Goal: Transaction & Acquisition: Purchase product/service

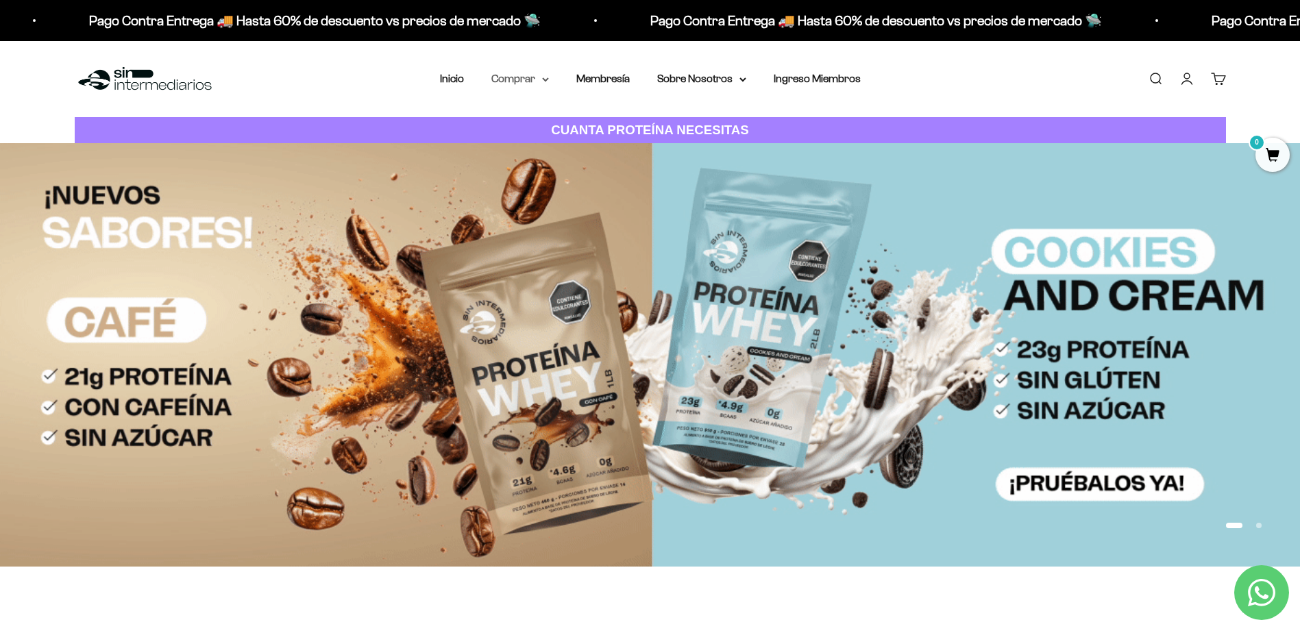
click at [542, 76] on summary "Comprar" at bounding box center [520, 79] width 58 height 18
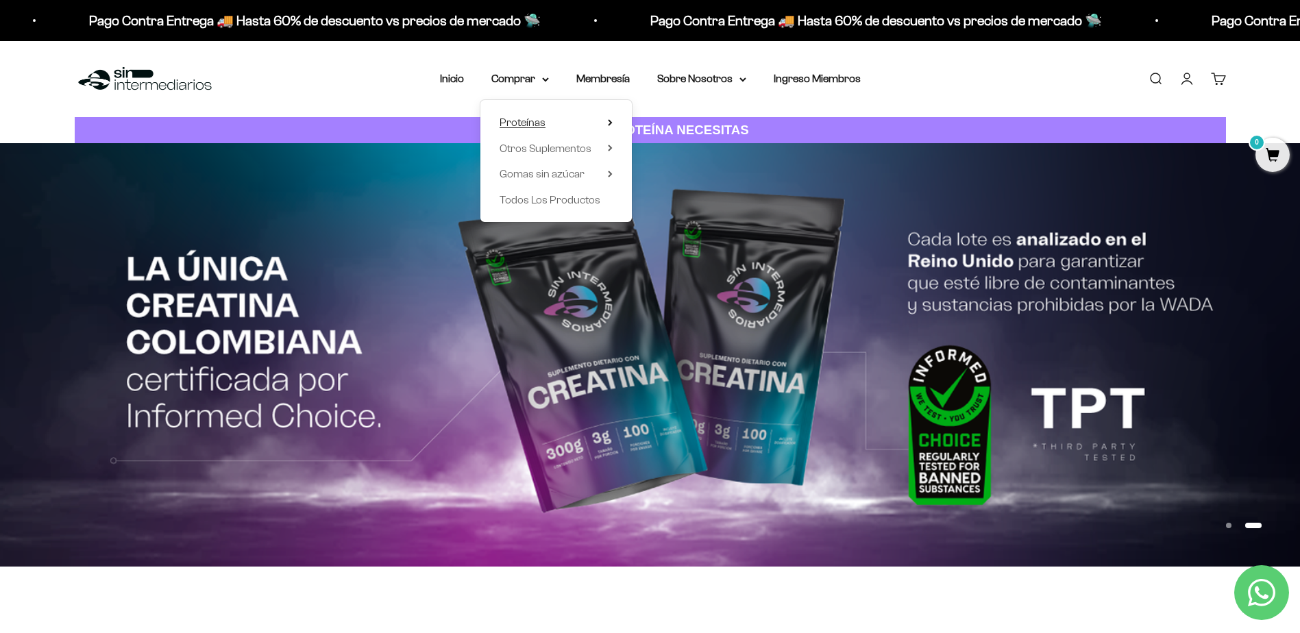
click at [549, 119] on summary "Proteínas" at bounding box center [556, 123] width 113 height 18
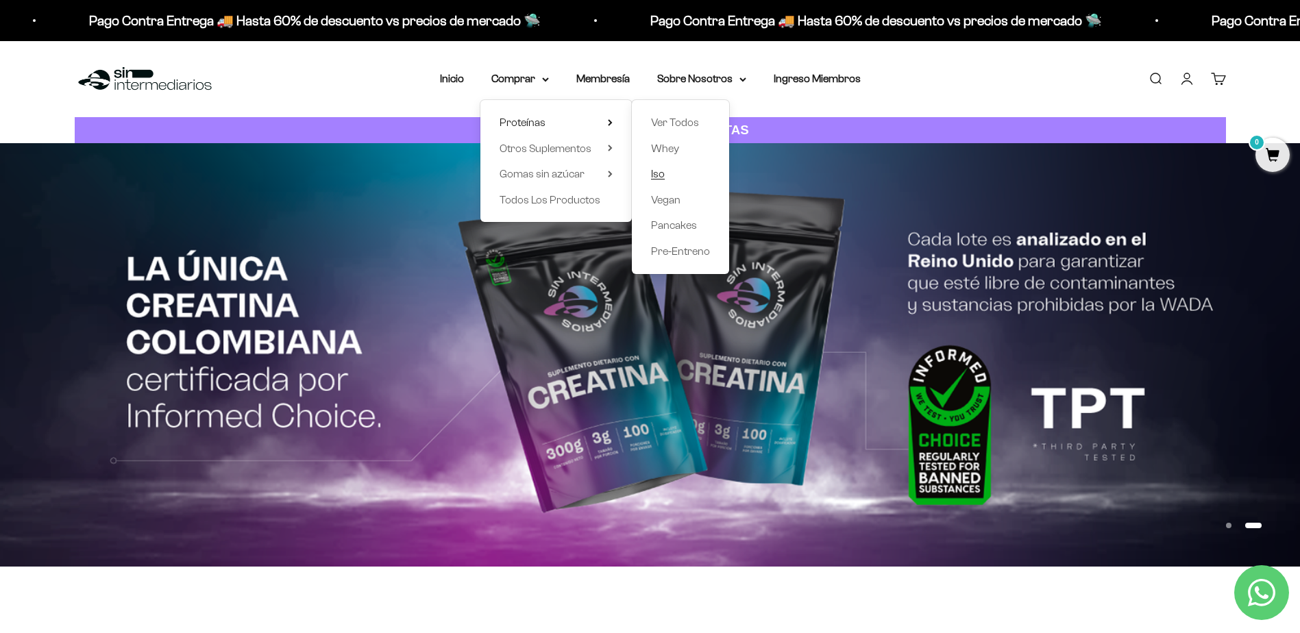
click at [665, 175] on span "Iso" at bounding box center [658, 174] width 14 height 12
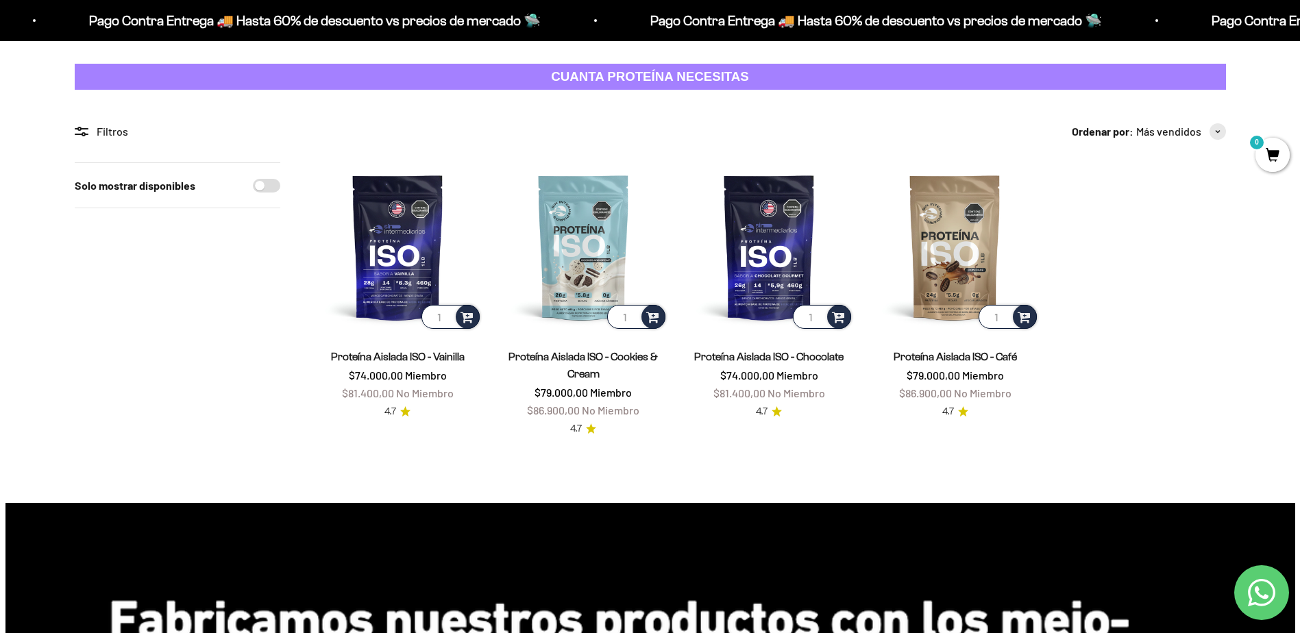
scroll to position [69, 0]
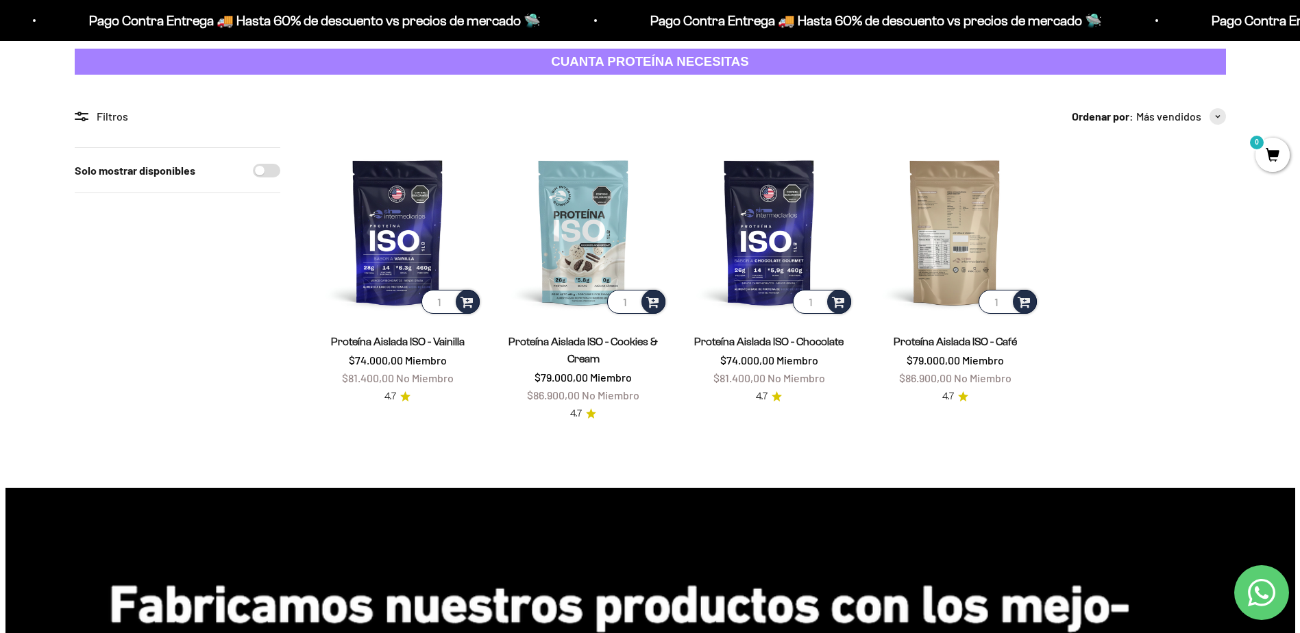
click at [959, 220] on img at bounding box center [954, 231] width 169 height 169
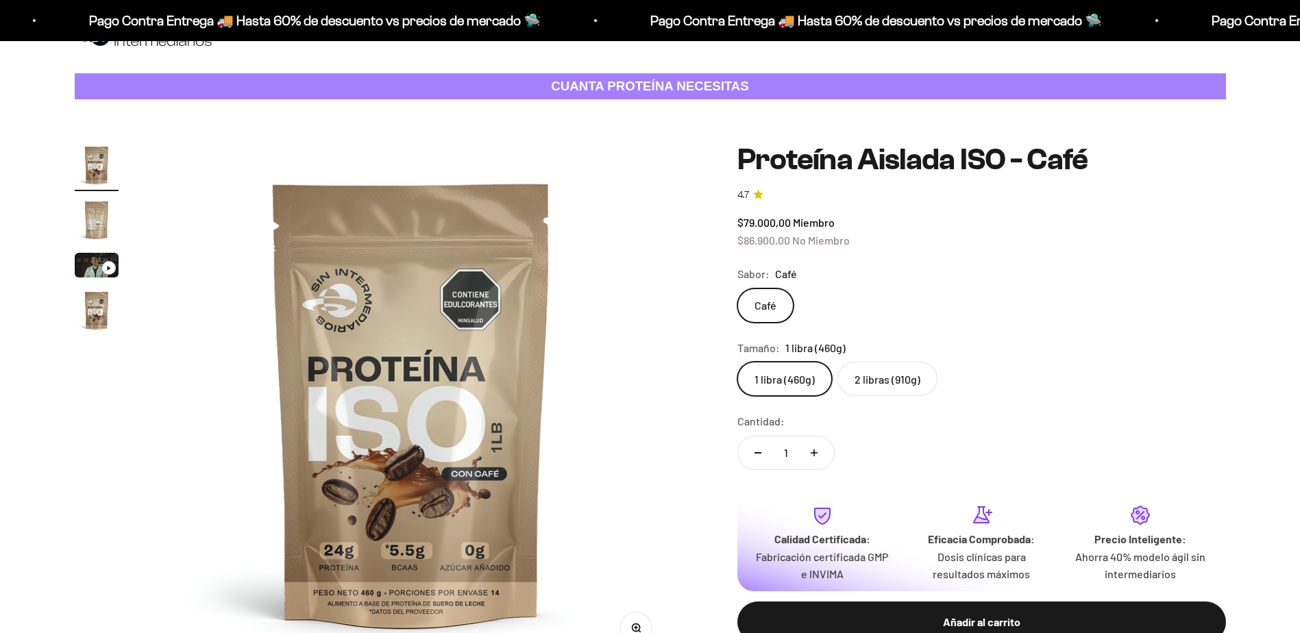
scroll to position [69, 0]
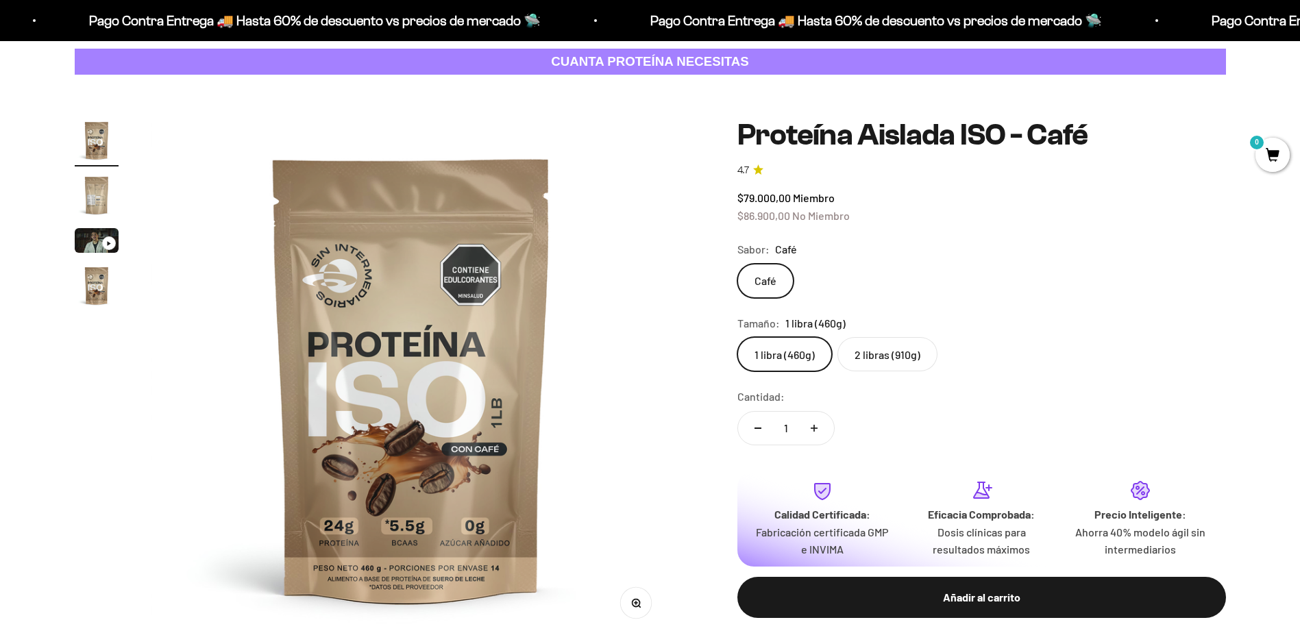
click at [924, 367] on label "2 libras (910g)" at bounding box center [887, 354] width 100 height 34
click at [737, 337] on input "2 libras (910g)" at bounding box center [737, 336] width 1 height 1
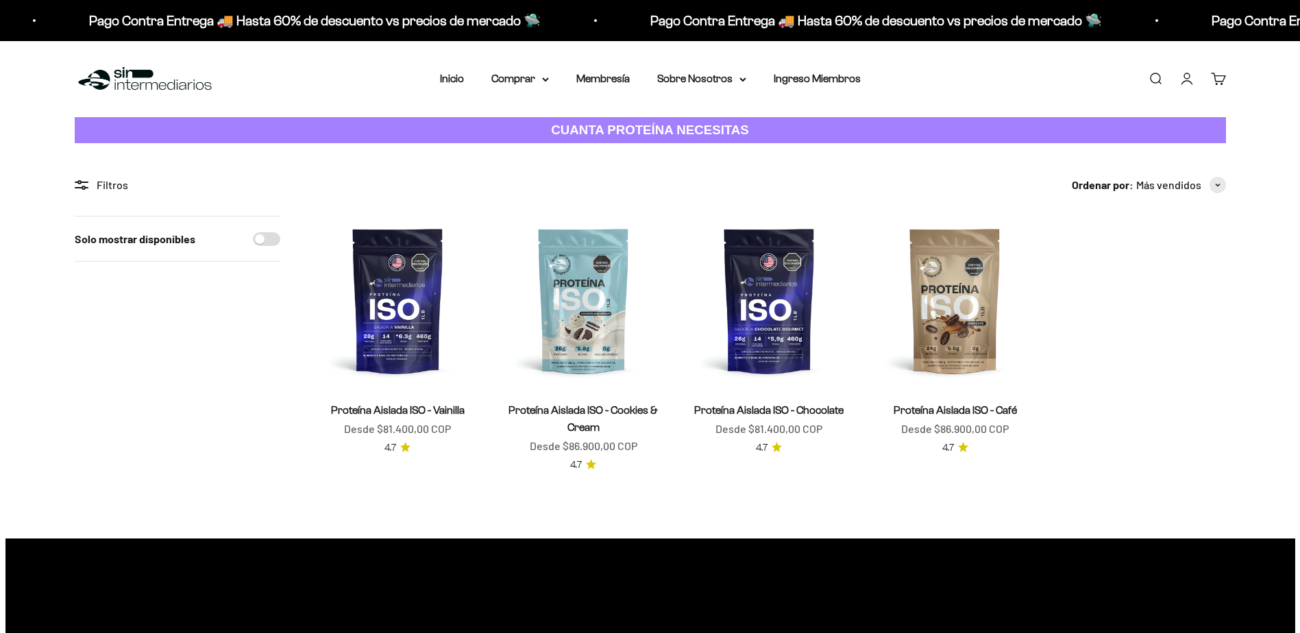
scroll to position [69, 0]
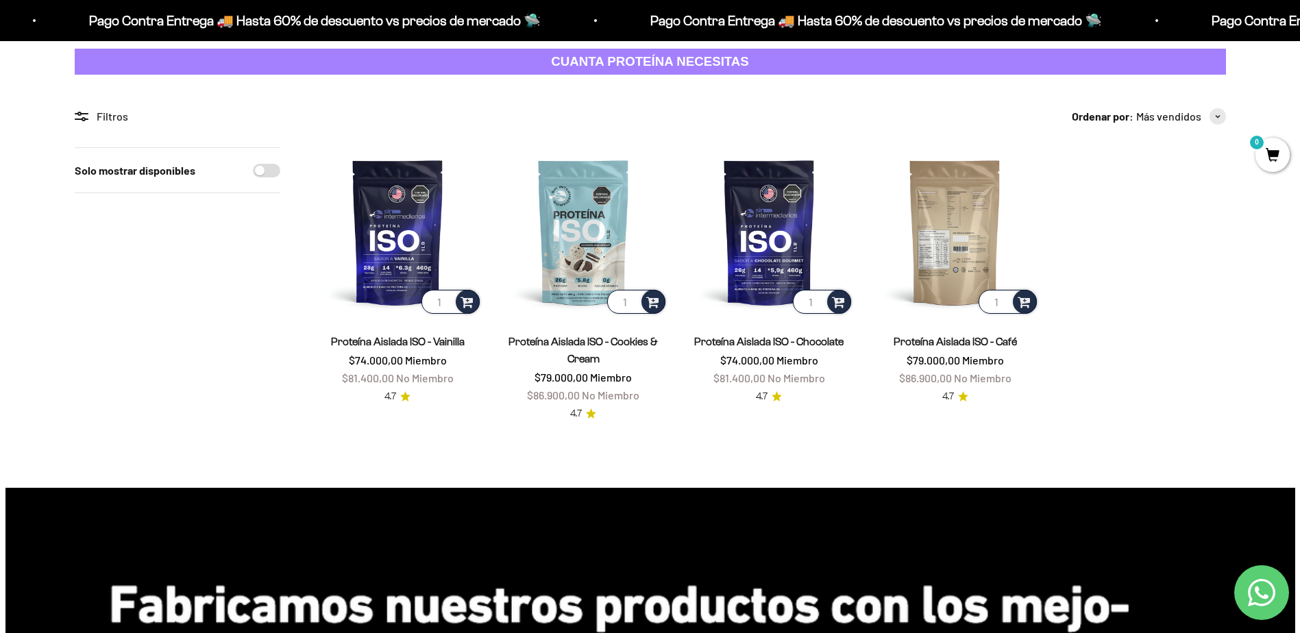
click at [976, 213] on img at bounding box center [954, 231] width 169 height 169
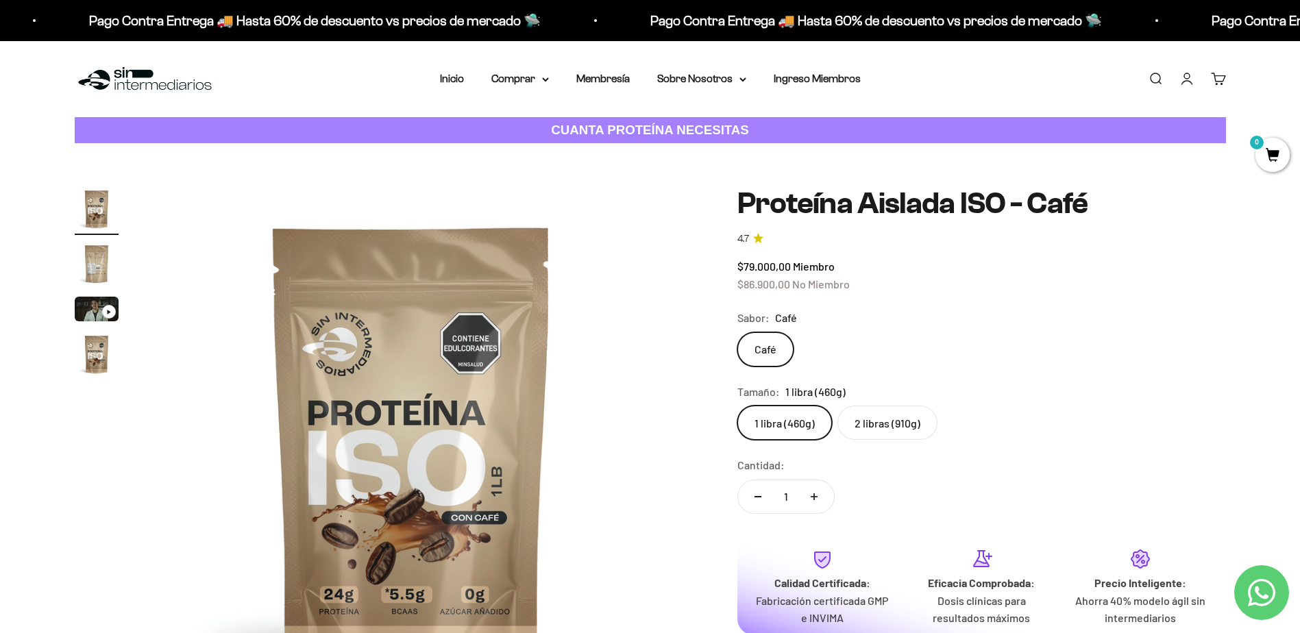
click at [92, 253] on img "Ir al artículo 2" at bounding box center [97, 264] width 44 height 44
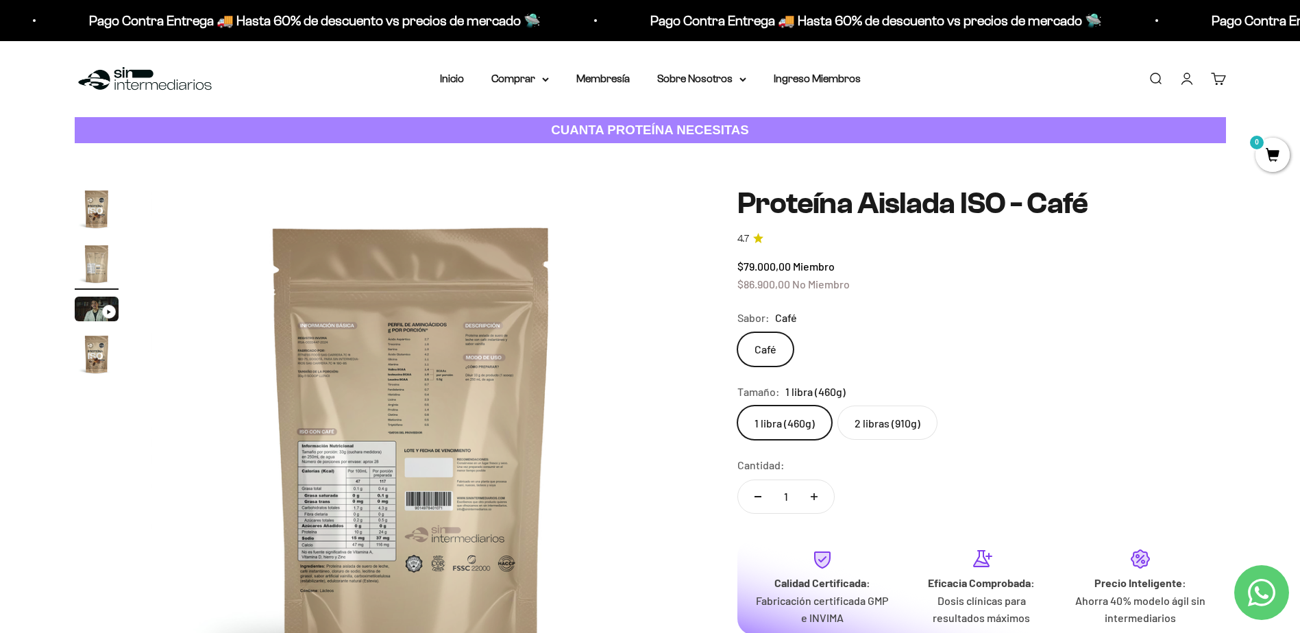
click at [97, 213] on img "Ir al artículo 1" at bounding box center [97, 209] width 44 height 44
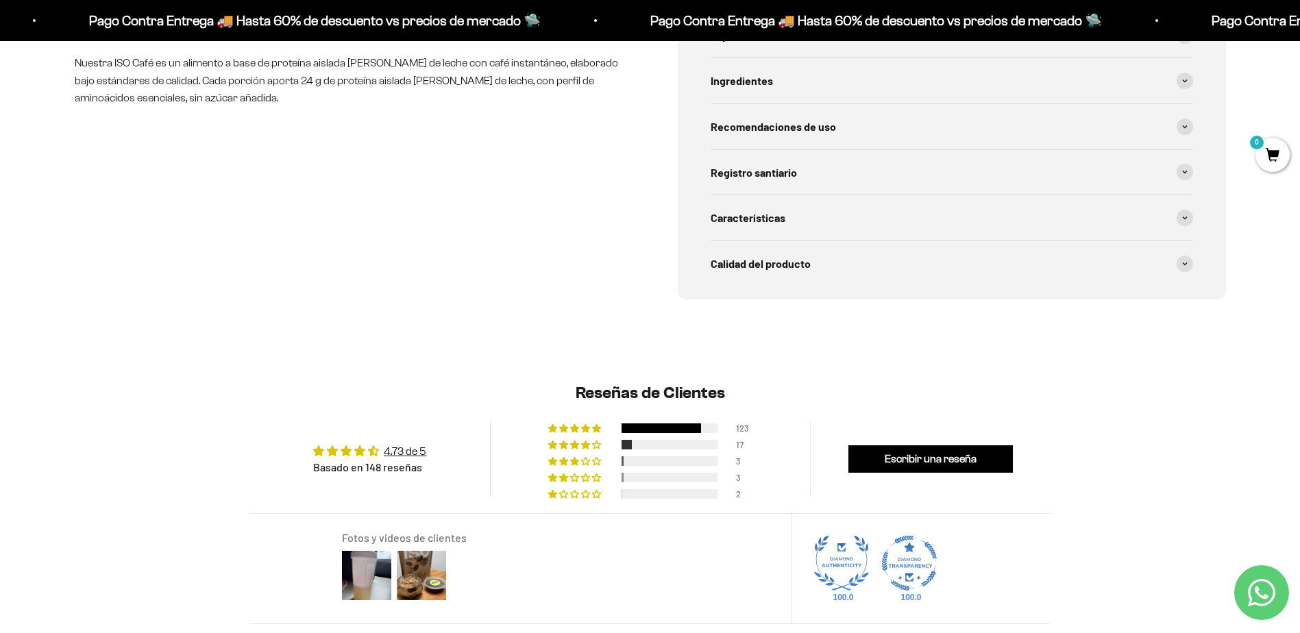
scroll to position [411, 0]
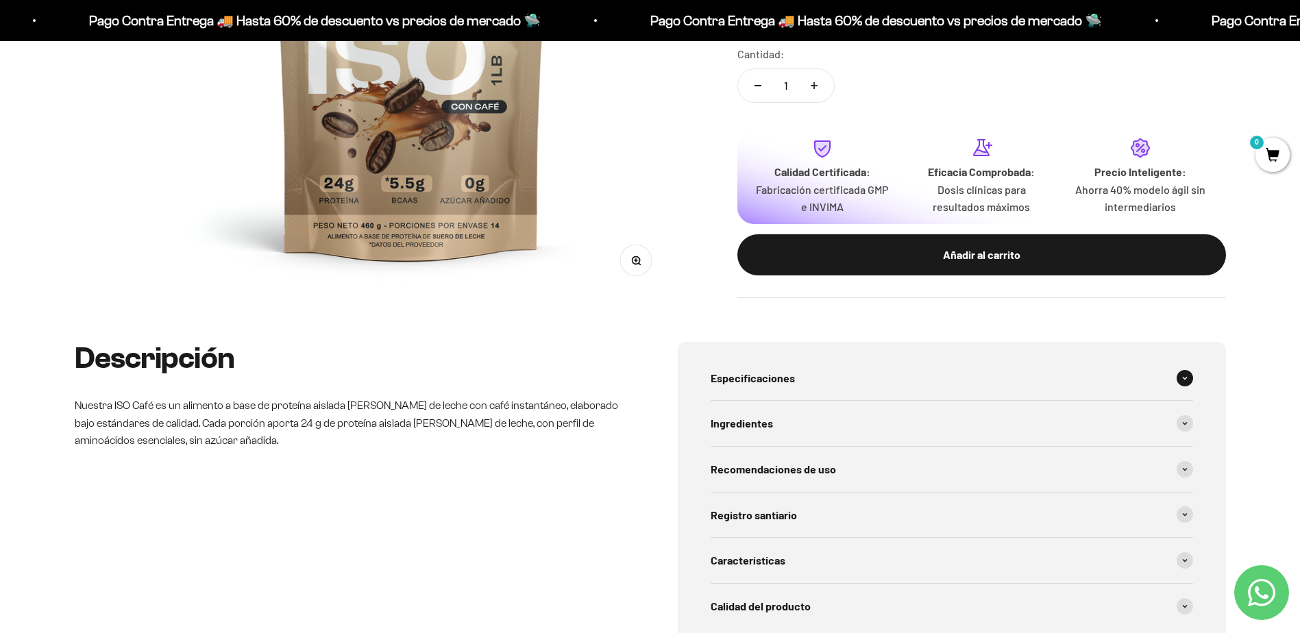
click at [806, 380] on div "Especificaciones" at bounding box center [952, 378] width 482 height 45
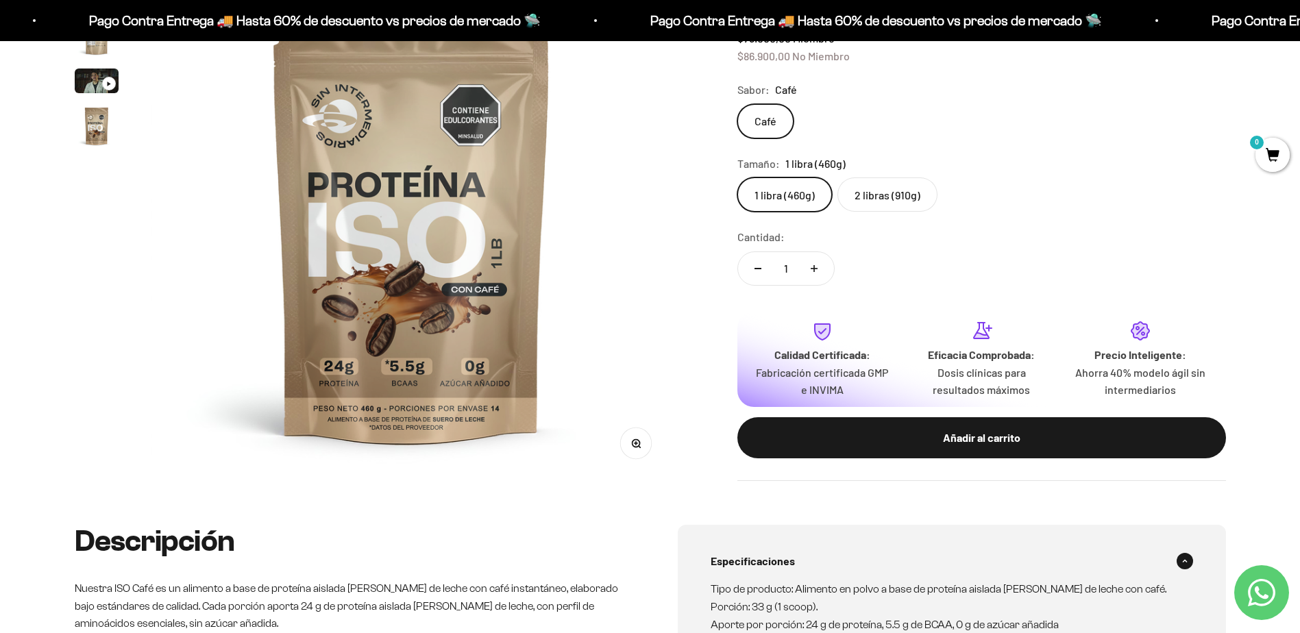
scroll to position [69, 0]
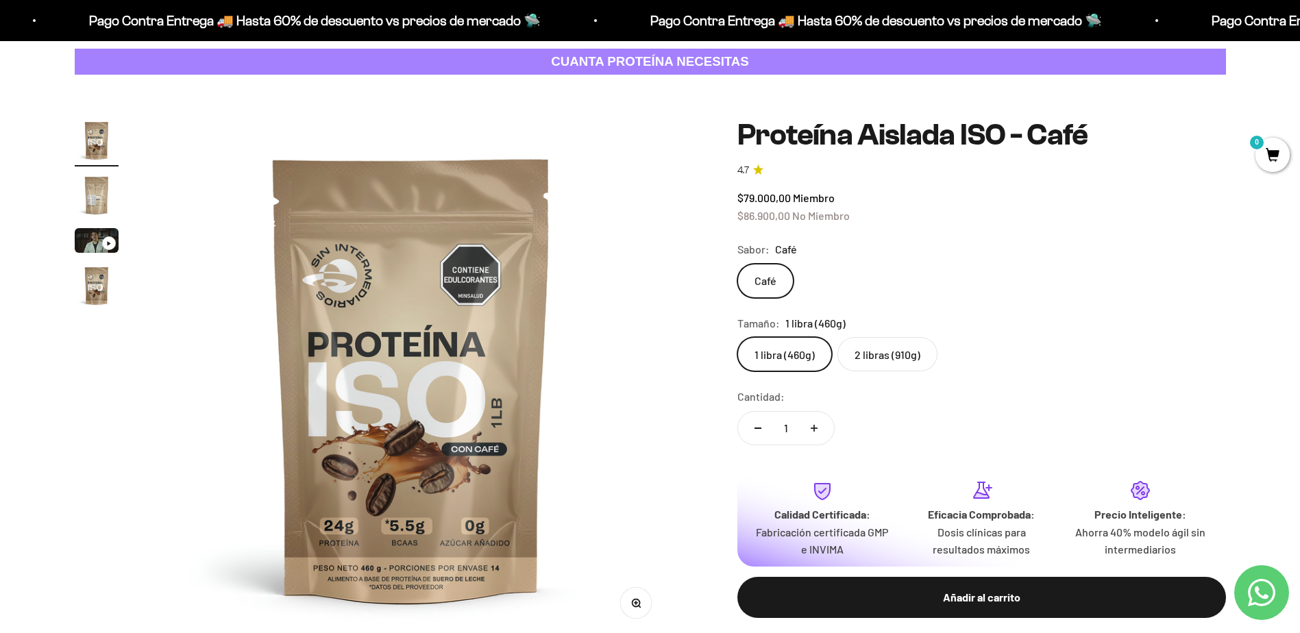
click at [98, 154] on img "Ir al artículo 1" at bounding box center [97, 141] width 44 height 44
click at [98, 197] on img "Ir al artículo 2" at bounding box center [97, 195] width 44 height 44
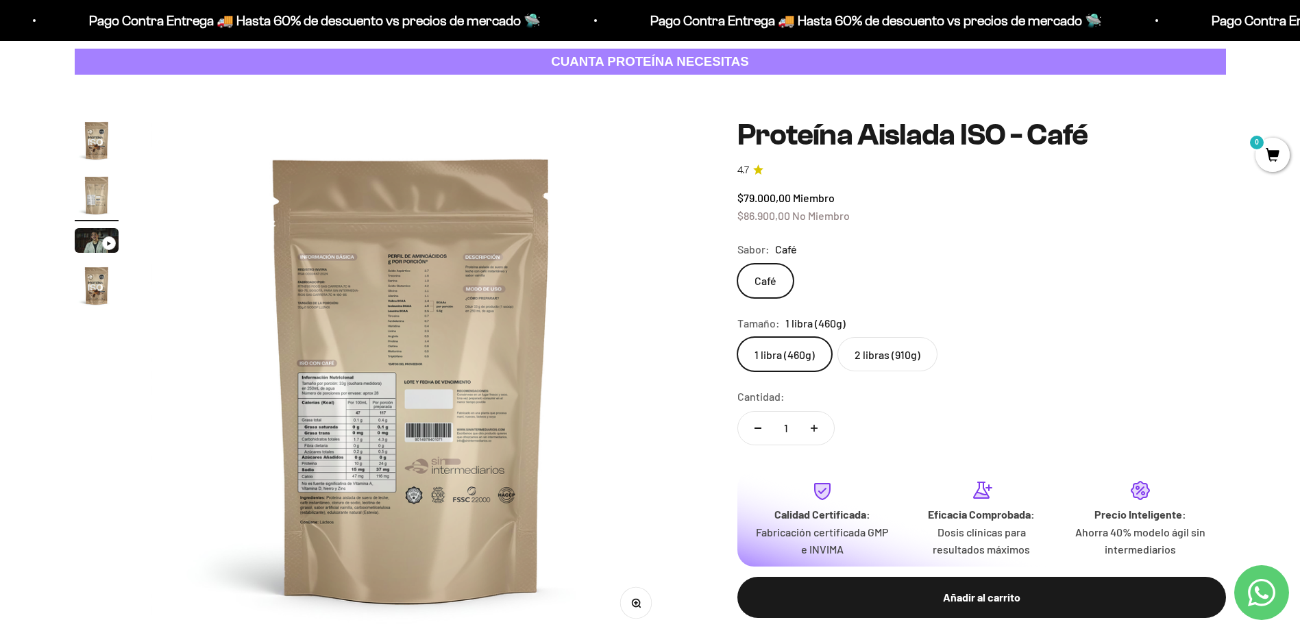
click at [409, 299] on img at bounding box center [411, 379] width 520 height 520
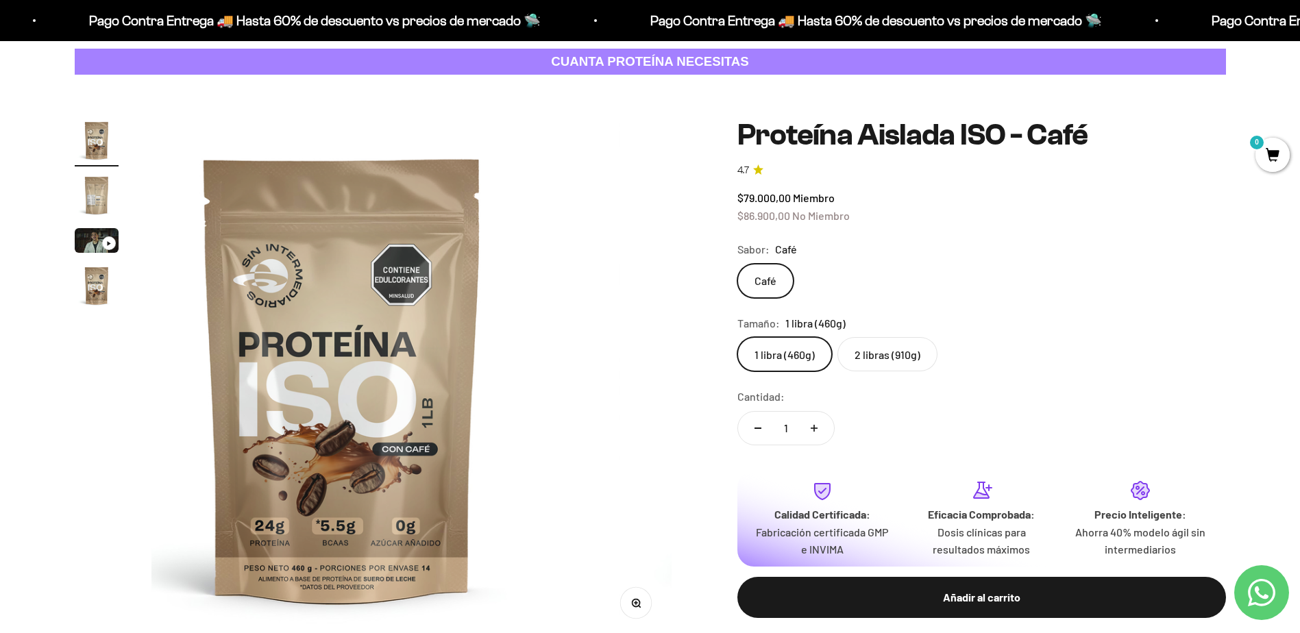
scroll to position [0, 0]
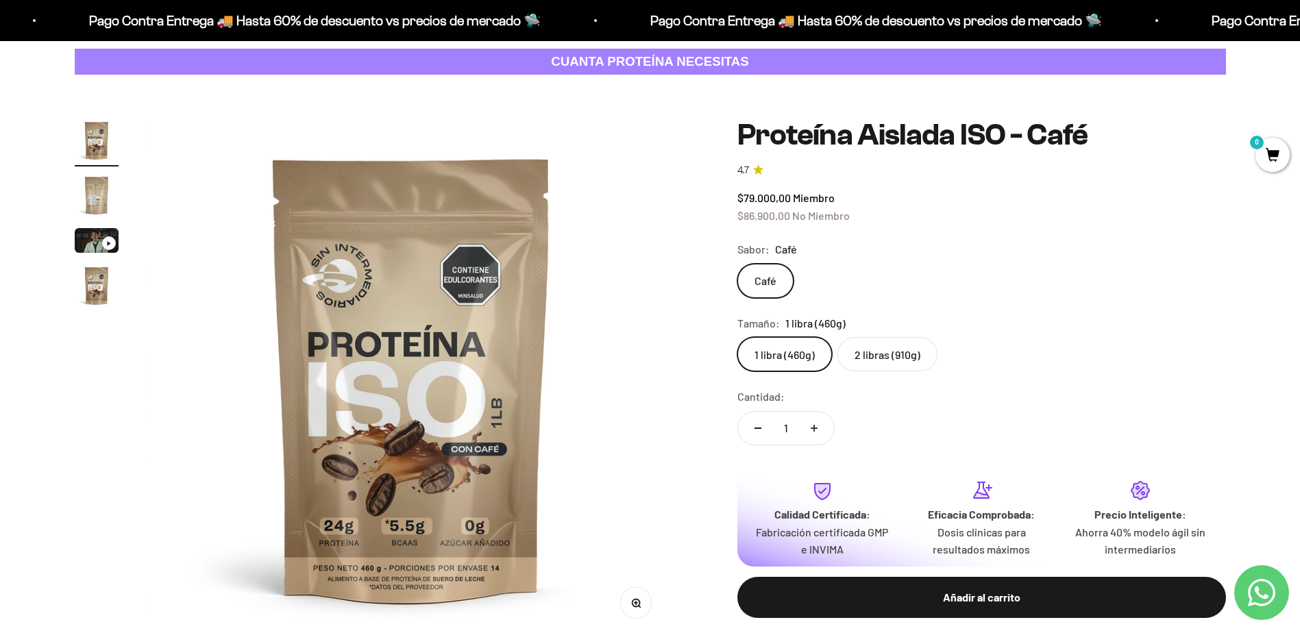
click at [86, 193] on img "Ir al artículo 2" at bounding box center [97, 195] width 44 height 44
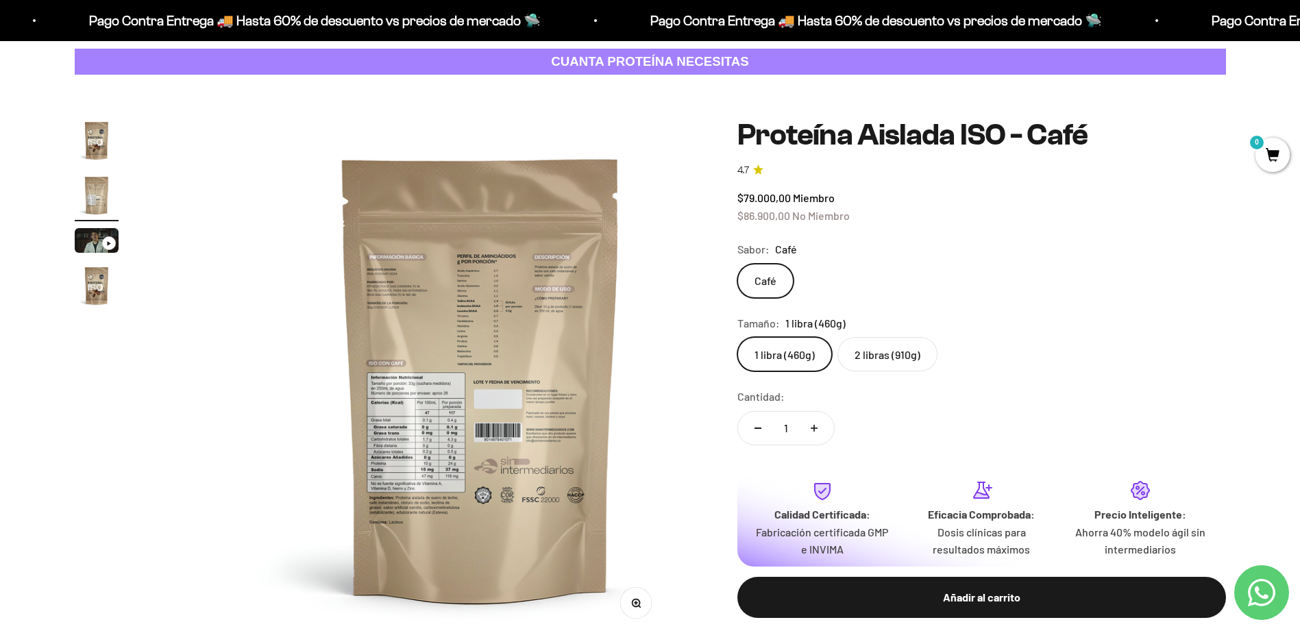
scroll to position [0, 537]
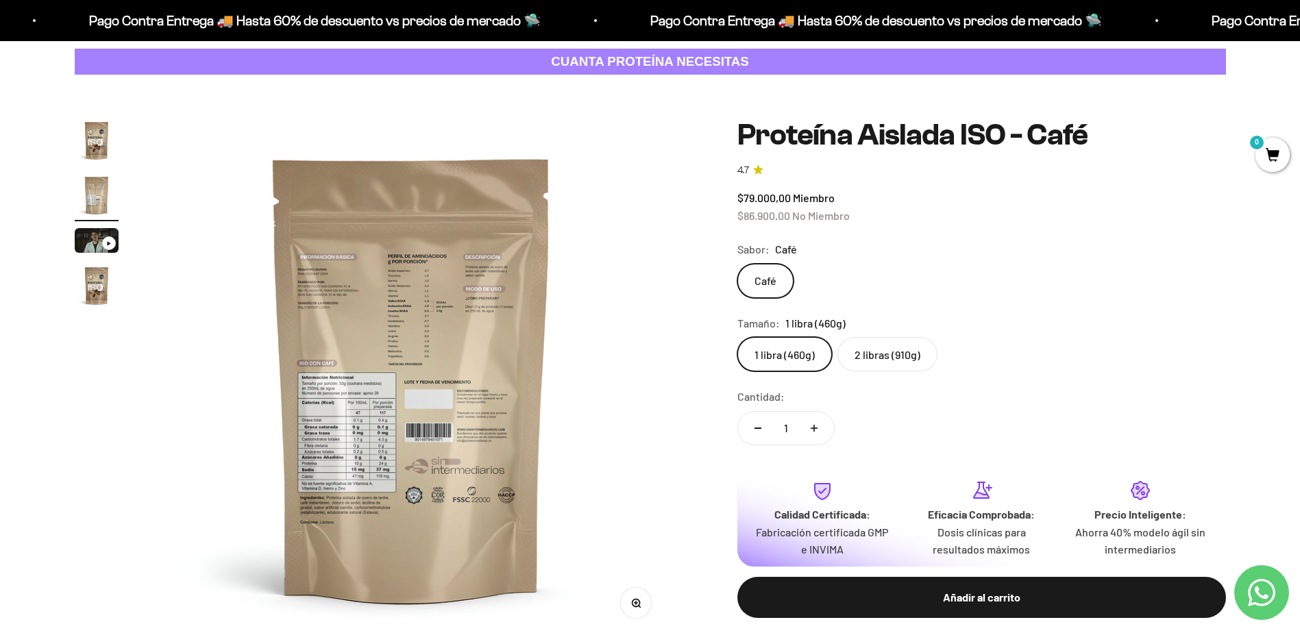
click at [111, 145] on img "Ir al artículo 1" at bounding box center [97, 141] width 44 height 44
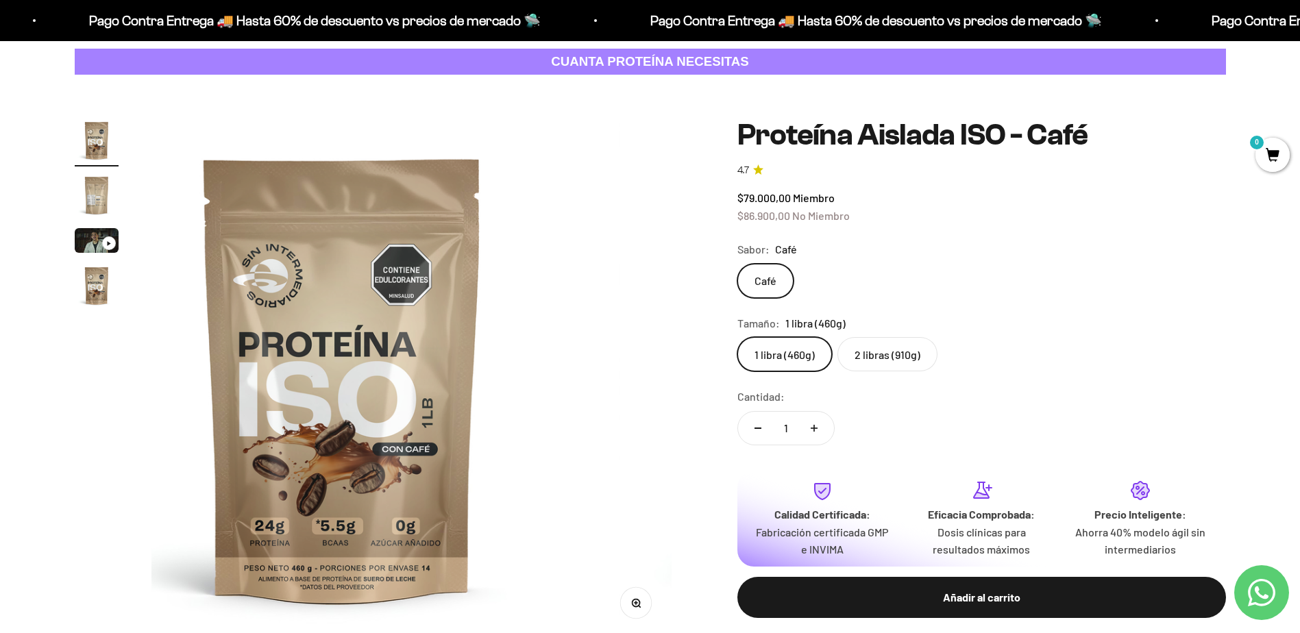
scroll to position [0, 0]
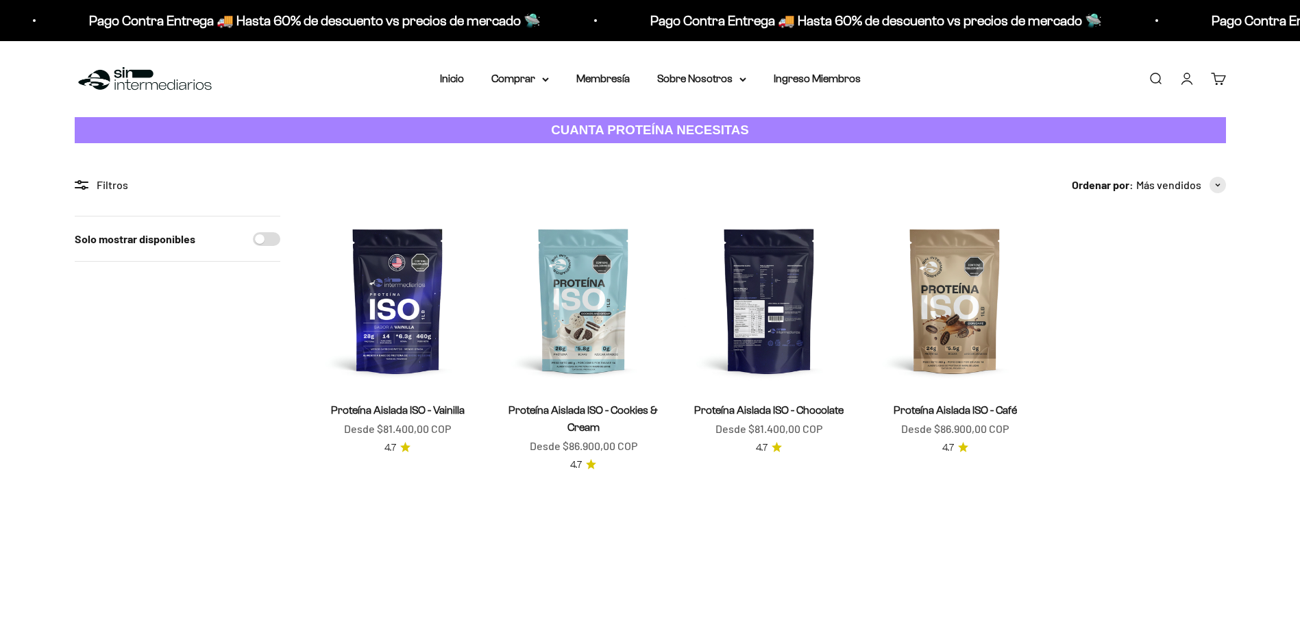
scroll to position [69, 0]
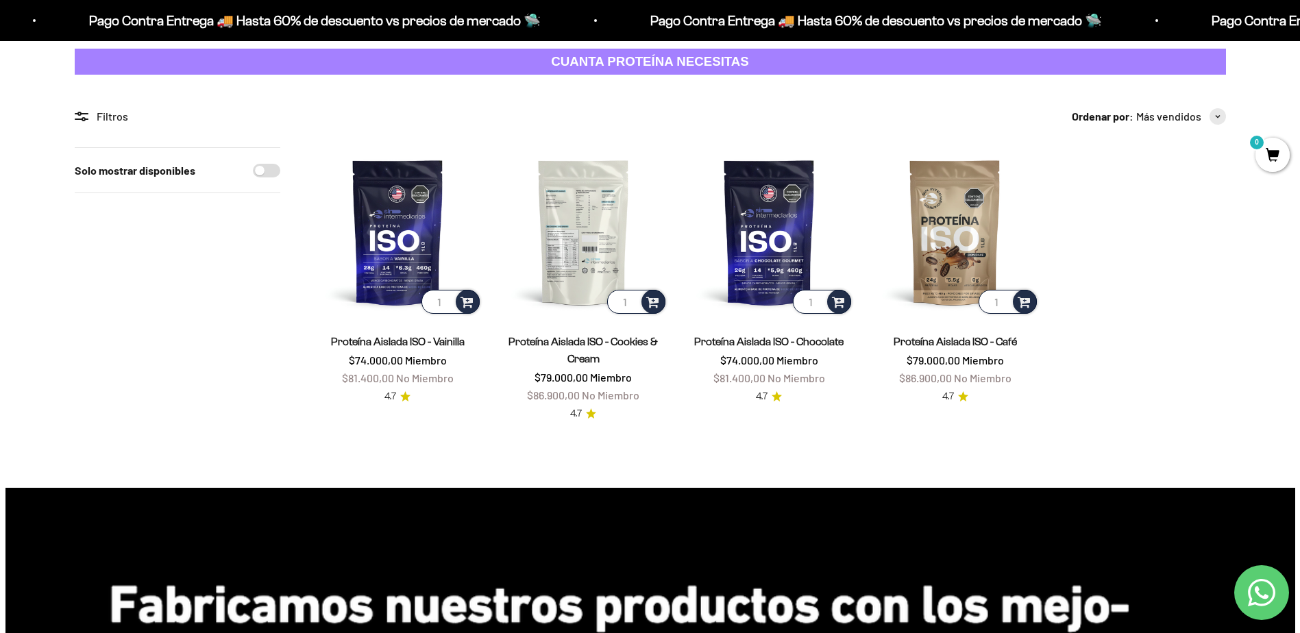
click at [578, 224] on img at bounding box center [583, 231] width 169 height 169
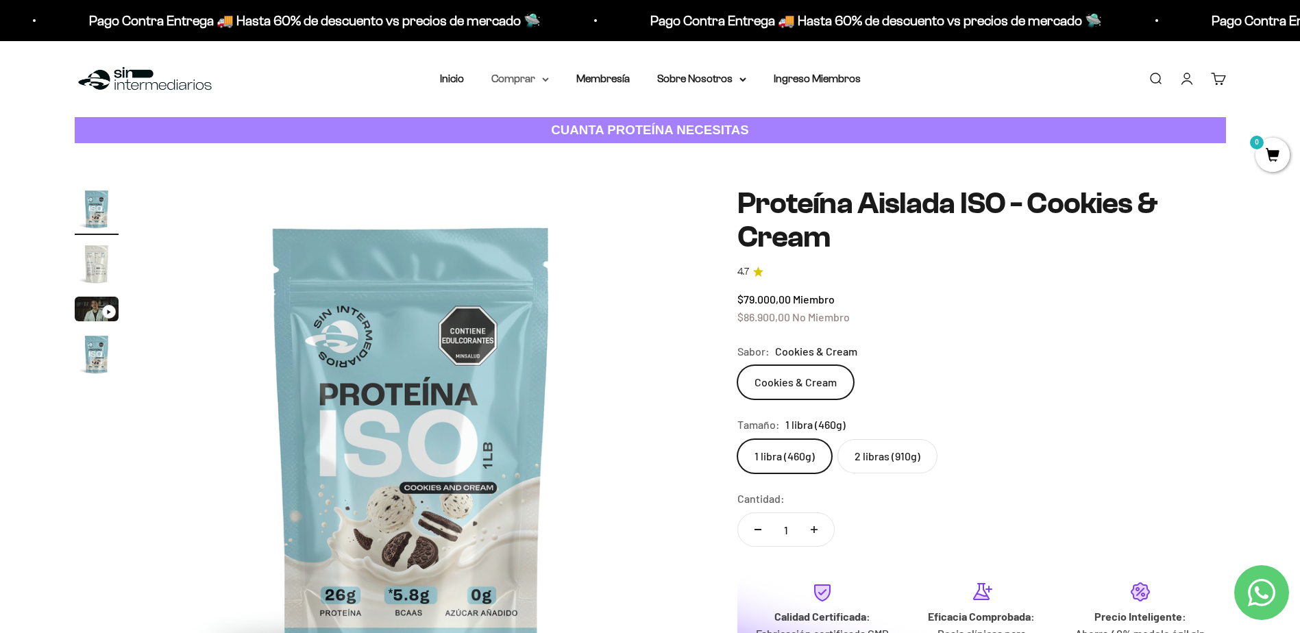
click at [532, 86] on summary "Comprar" at bounding box center [520, 79] width 58 height 18
click at [567, 151] on span "Otros Suplementos" at bounding box center [546, 149] width 92 height 12
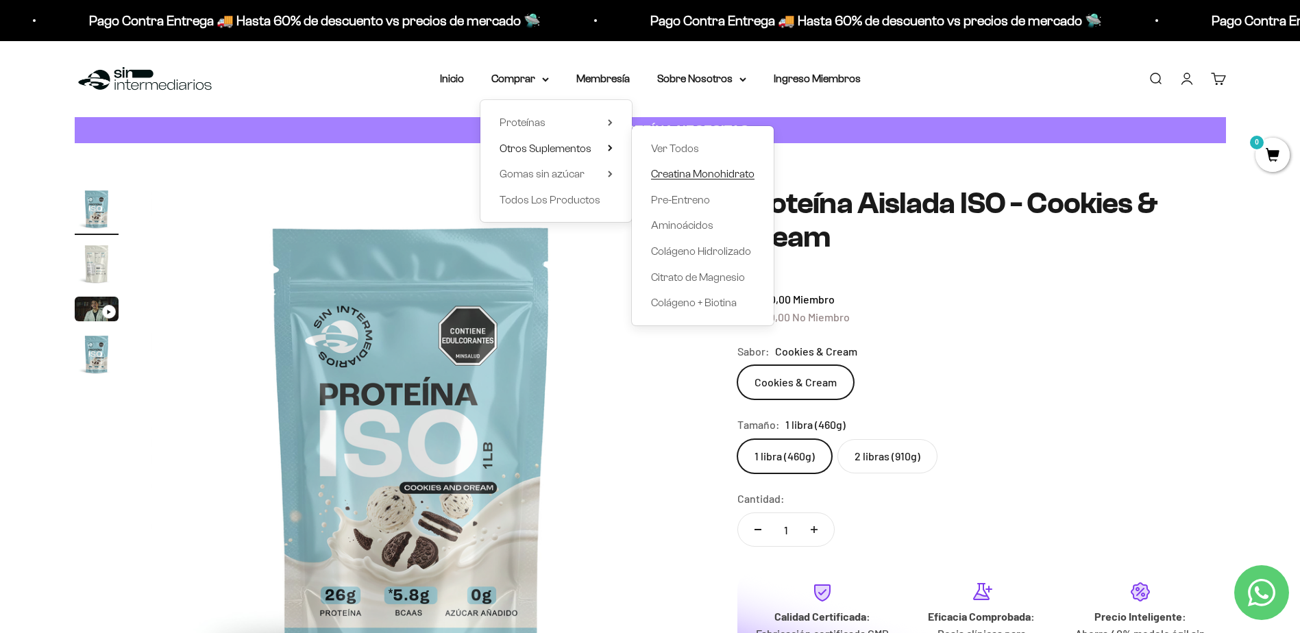
click at [729, 174] on span "Creatina Monohidrato" at bounding box center [702, 174] width 103 height 12
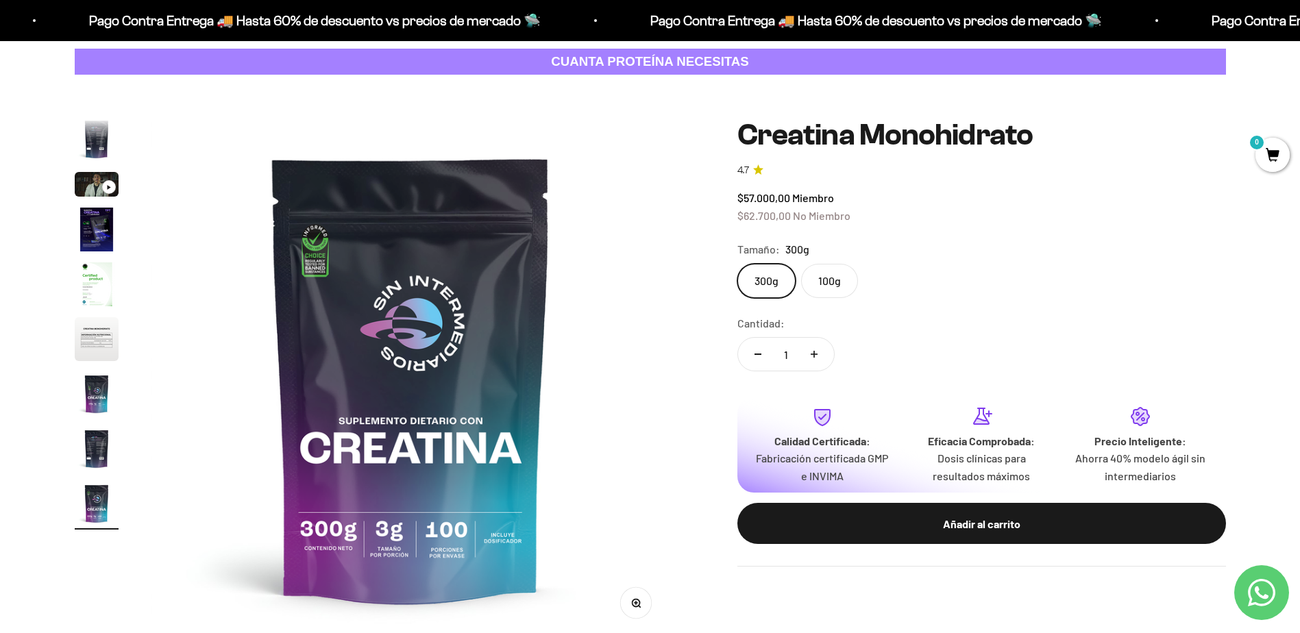
click at [829, 281] on label "100g" at bounding box center [829, 281] width 57 height 34
click at [737, 264] on input "100g" at bounding box center [737, 263] width 1 height 1
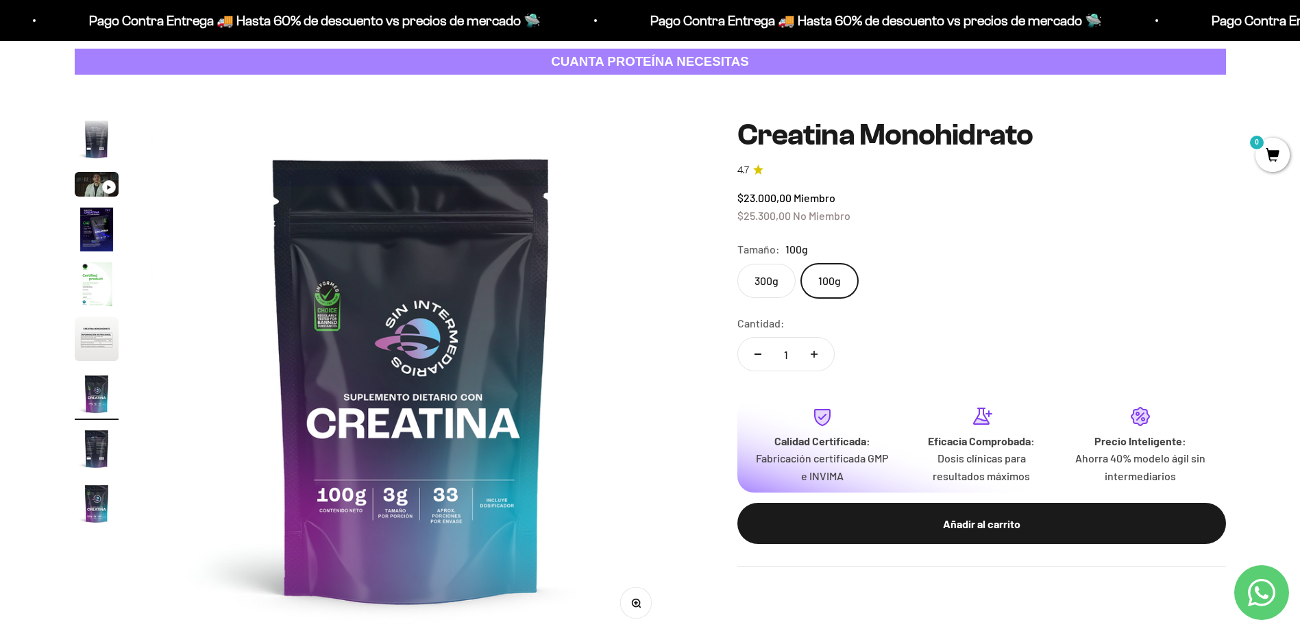
click at [768, 286] on label "300g" at bounding box center [766, 281] width 58 height 34
click at [737, 264] on input "300g" at bounding box center [737, 263] width 1 height 1
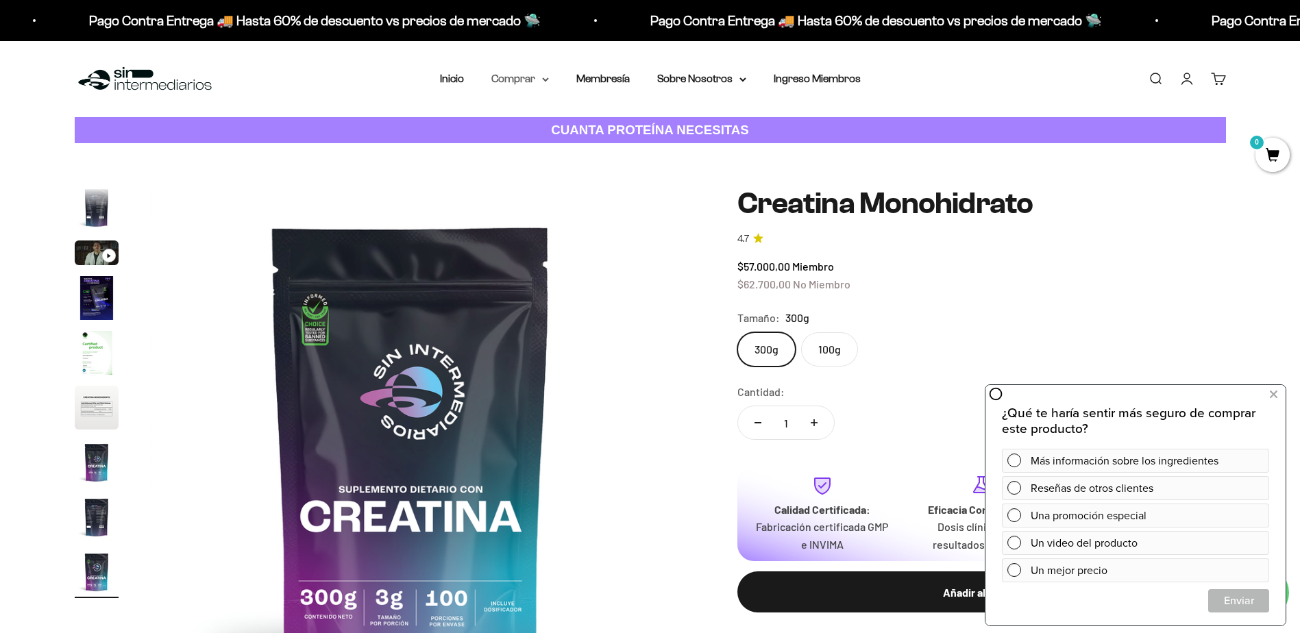
click at [541, 84] on summary "Comprar" at bounding box center [520, 79] width 58 height 18
click at [547, 124] on summary "Proteínas" at bounding box center [556, 123] width 113 height 18
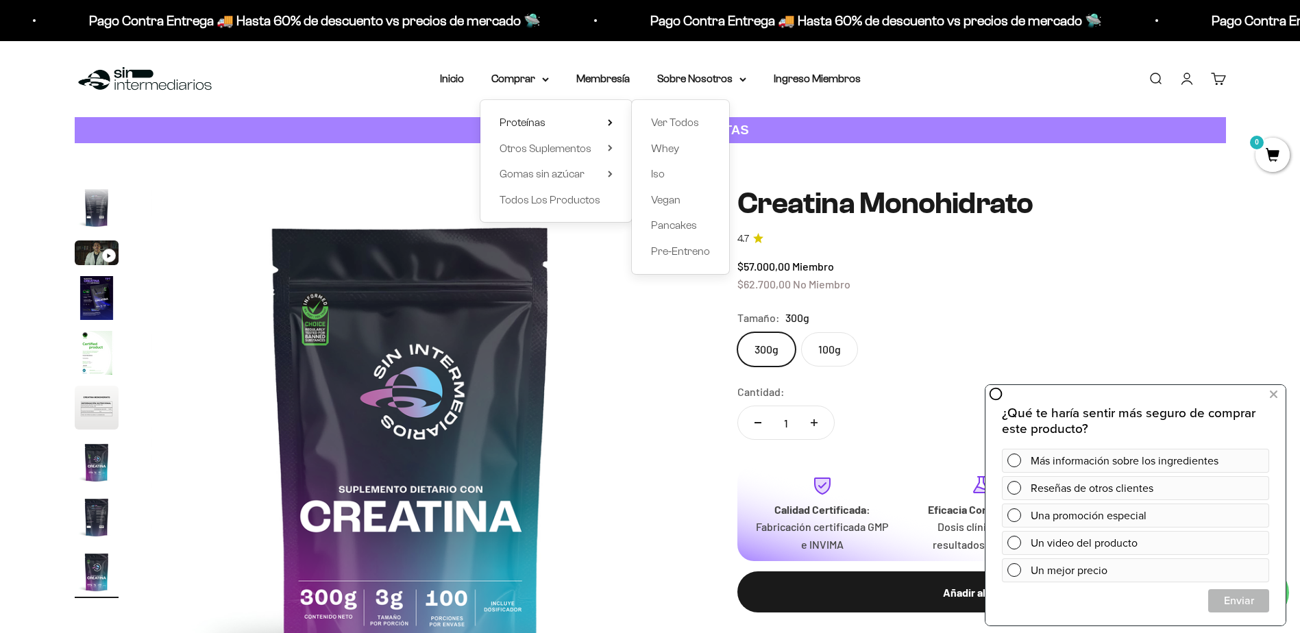
click at [664, 164] on div "Ver Todos Whey Iso Vegan Pancakes Pre-Entreno" at bounding box center [680, 187] width 97 height 174
click at [661, 175] on span "Iso" at bounding box center [658, 174] width 14 height 12
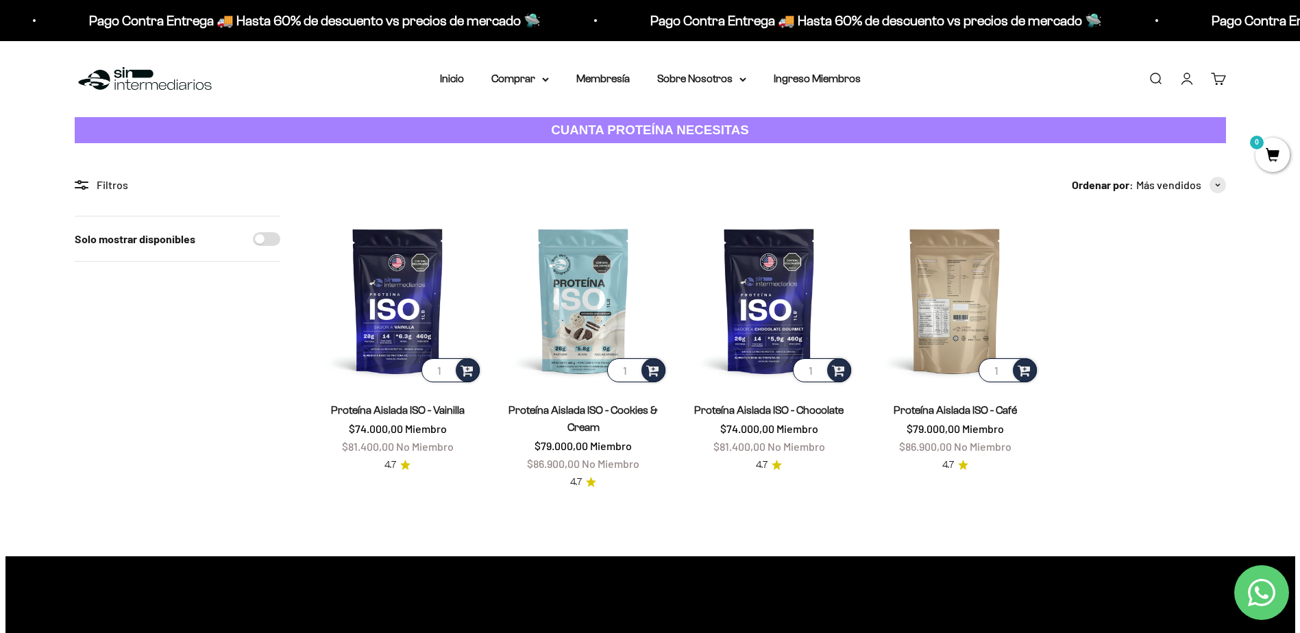
click at [961, 280] on img at bounding box center [954, 300] width 169 height 169
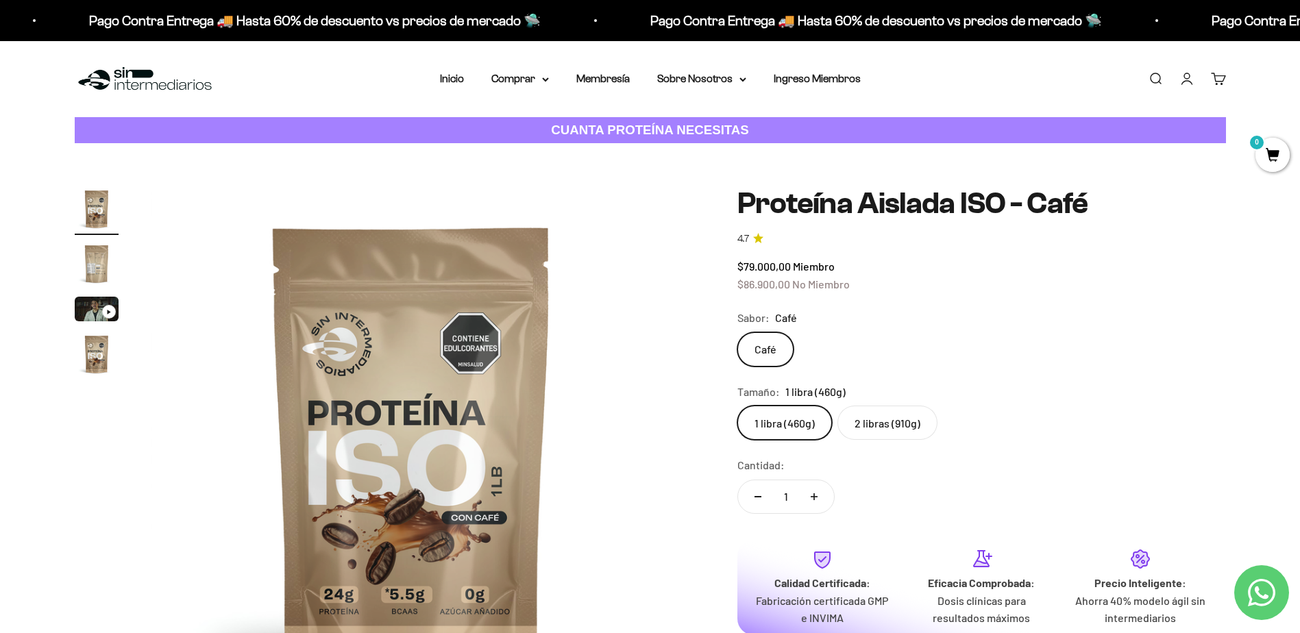
click at [880, 424] on label "2 libras (910g)" at bounding box center [887, 423] width 100 height 34
click at [737, 406] on input "2 libras (910g)" at bounding box center [737, 405] width 1 height 1
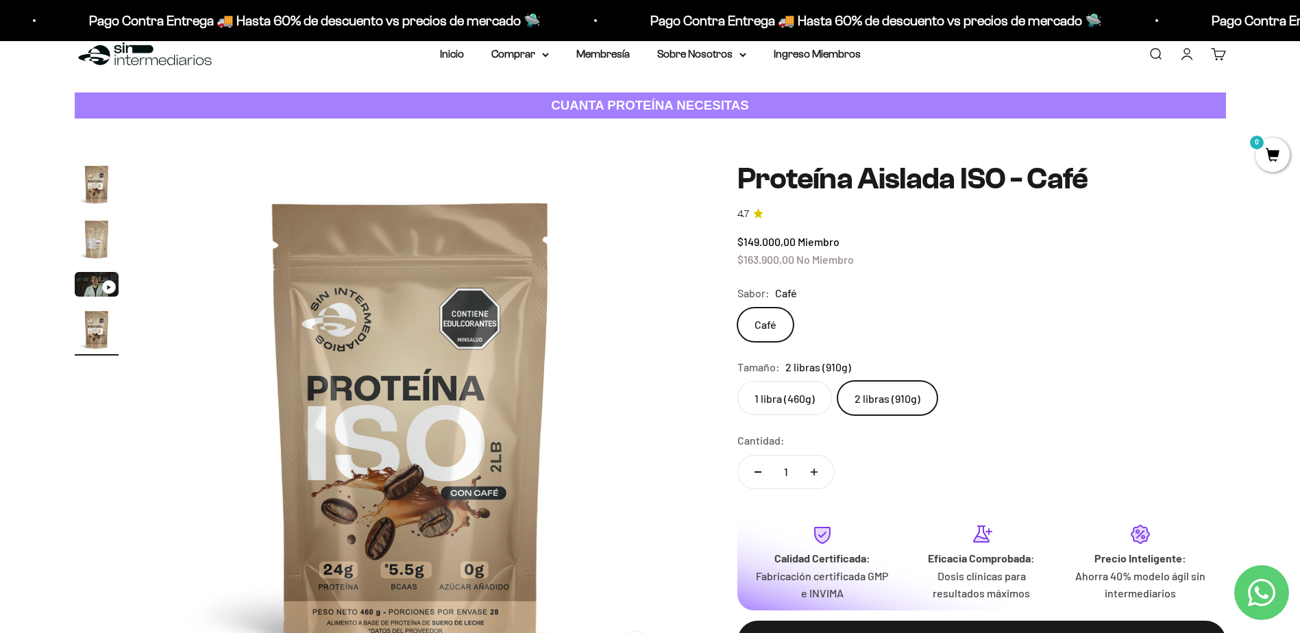
scroll to position [69, 0]
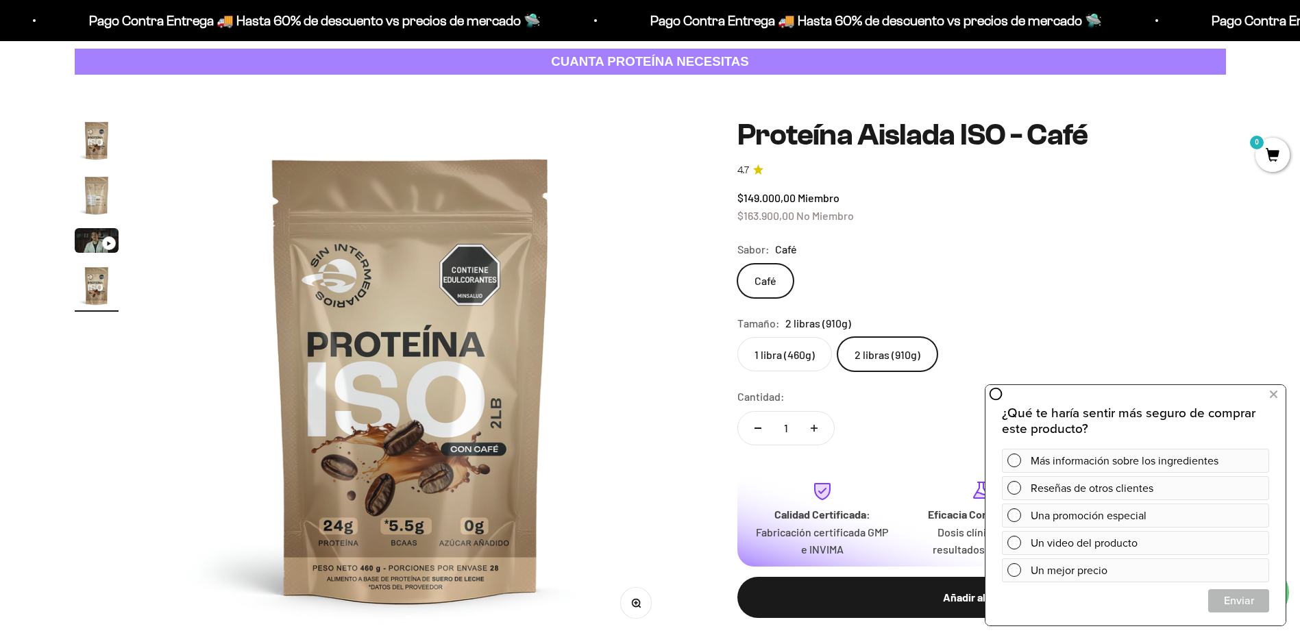
click at [1179, 216] on div "$149.000,00 Miembro $163.900,00 No Miembro" at bounding box center [981, 206] width 489 height 35
drag, startPoint x: 1277, startPoint y: 396, endPoint x: 1268, endPoint y: 391, distance: 11.0
click at [1277, 396] on button at bounding box center [1273, 395] width 25 height 22
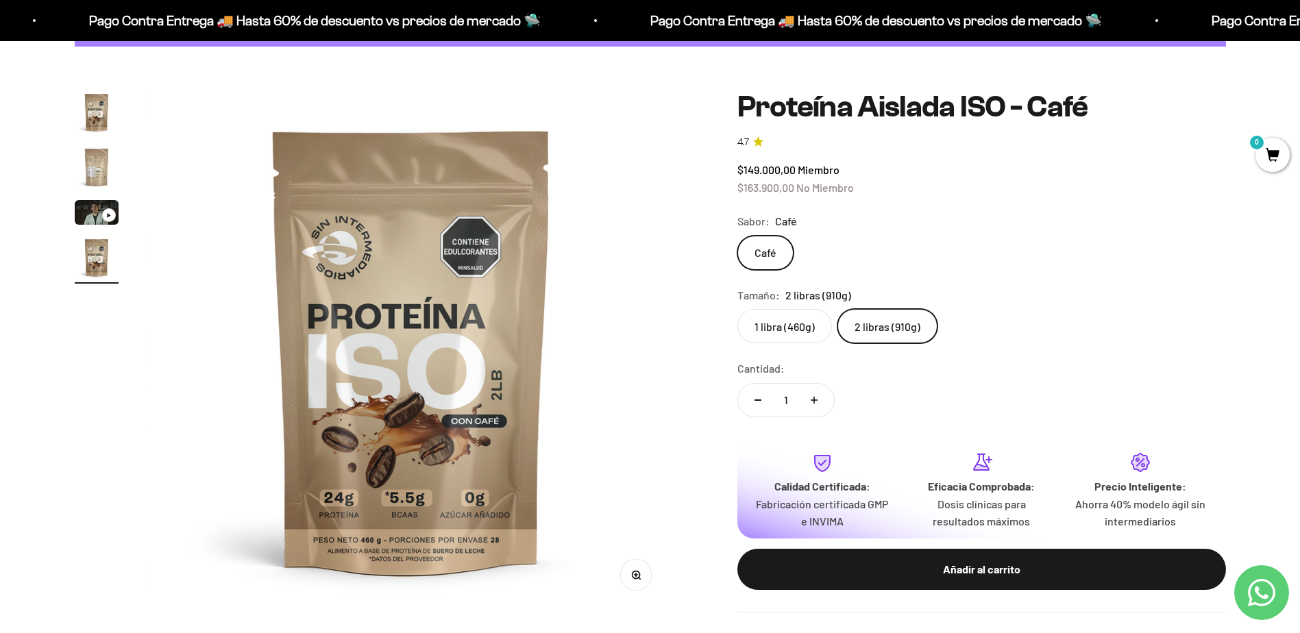
scroll to position [0, 0]
